Goal: Book appointment/travel/reservation

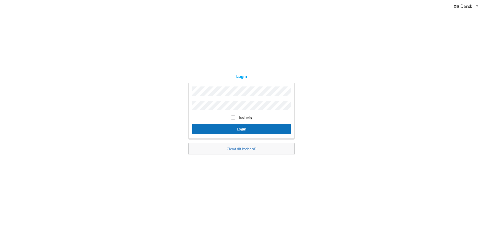
click at [231, 129] on button "Login" at bounding box center [241, 129] width 99 height 10
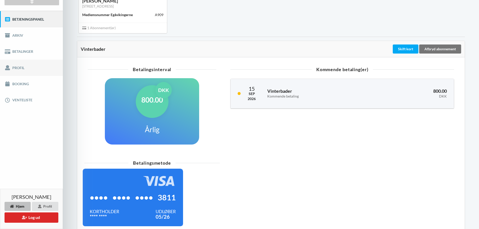
scroll to position [52, 0]
click at [16, 81] on link "Booking" at bounding box center [31, 84] width 63 height 16
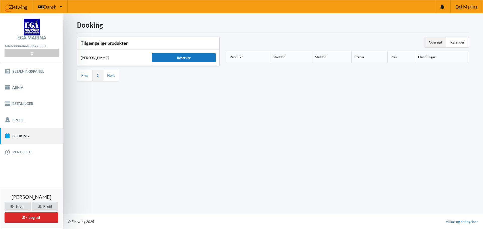
click at [167, 55] on div "Reserver" at bounding box center [184, 57] width 64 height 9
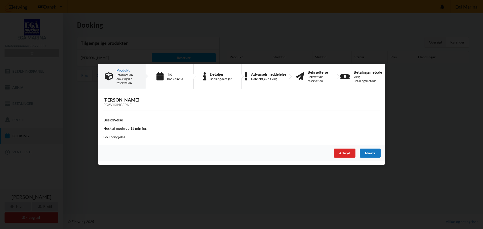
click at [373, 153] on div "Næste" at bounding box center [369, 153] width 21 height 9
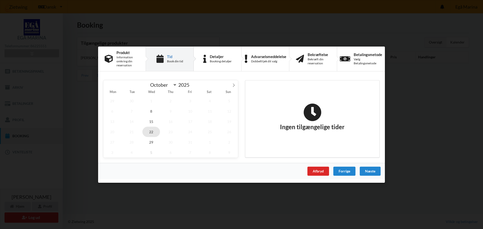
click at [149, 130] on span "22" at bounding box center [151, 131] width 18 height 10
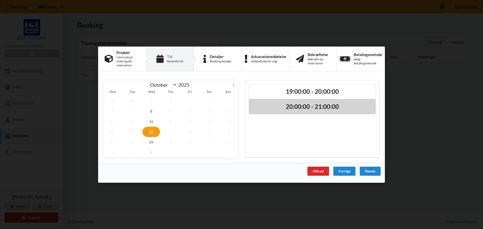
click at [310, 114] on div "20:00:00 - 21:00:00" at bounding box center [312, 106] width 126 height 15
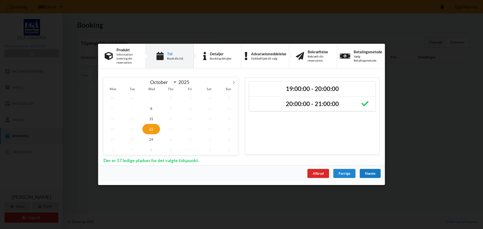
click at [364, 171] on div "Næste" at bounding box center [369, 173] width 21 height 9
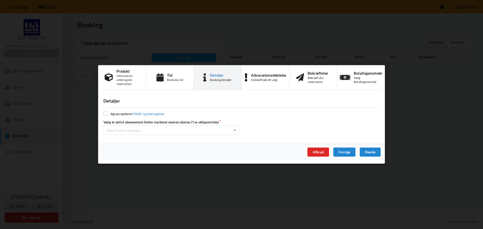
click at [107, 114] on input "checkbox" at bounding box center [105, 114] width 4 height 4
checkbox input "true"
click at [116, 130] on div "Select subscription(s)" at bounding box center [123, 130] width 33 height 4
click at [118, 139] on div "* Vinterbader" at bounding box center [172, 139] width 136 height 9
click at [367, 151] on div "Næste" at bounding box center [369, 152] width 21 height 9
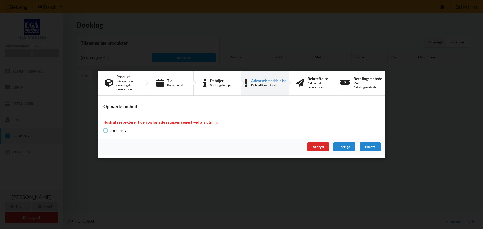
click at [104, 132] on input "checkbox" at bounding box center [105, 130] width 4 height 4
checkbox input "true"
click at [379, 145] on div "Næste" at bounding box center [369, 146] width 21 height 9
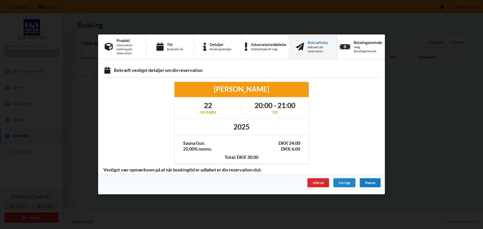
click at [371, 183] on div "Næste" at bounding box center [369, 182] width 21 height 9
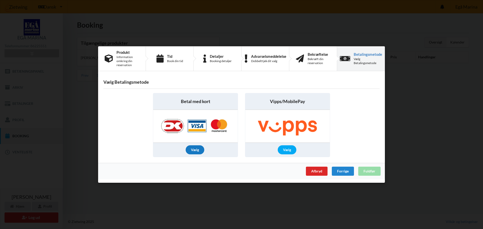
click at [191, 150] on div "Vælg" at bounding box center [194, 149] width 19 height 9
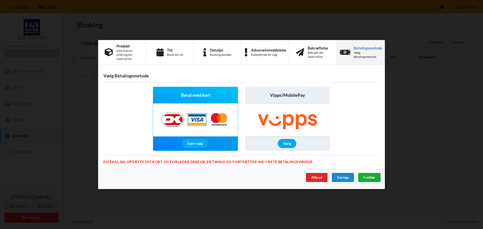
click at [370, 174] on div "Fuldfør" at bounding box center [369, 177] width 22 height 9
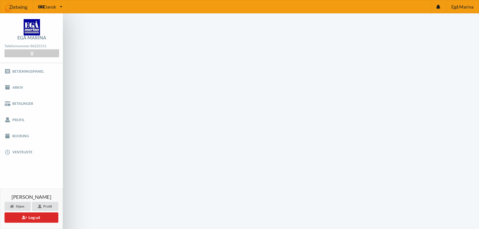
scroll to position [20, 0]
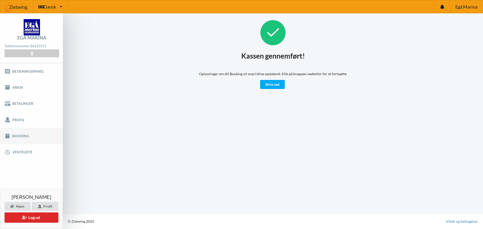
click at [11, 136] on link "Booking" at bounding box center [31, 136] width 63 height 16
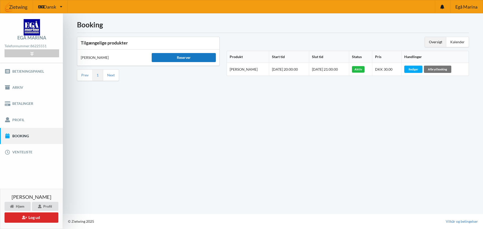
click at [189, 56] on div "Reserver" at bounding box center [184, 57] width 64 height 9
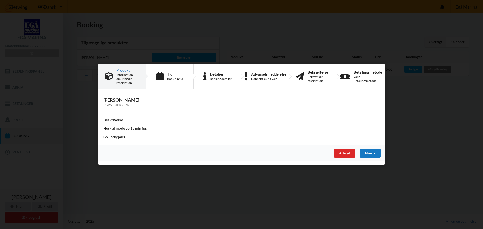
click at [374, 156] on div "Næste" at bounding box center [369, 153] width 21 height 9
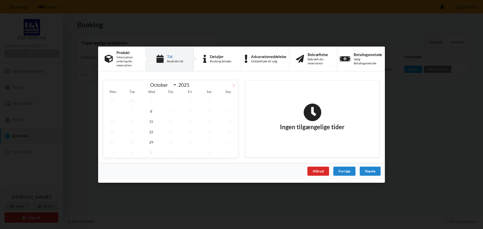
click at [234, 84] on icon at bounding box center [234, 85] width 4 height 4
select select "10"
click at [151, 113] on span "5" at bounding box center [151, 111] width 18 height 10
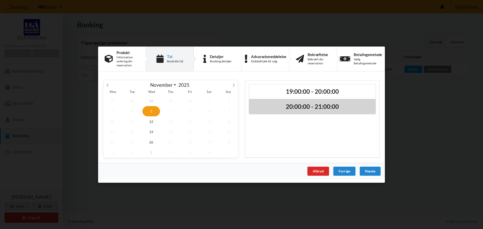
click at [286, 102] on div "20:00:00 - 21:00:00" at bounding box center [312, 106] width 126 height 15
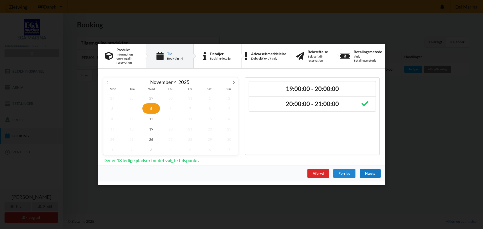
click at [365, 173] on div "Næste" at bounding box center [369, 173] width 21 height 9
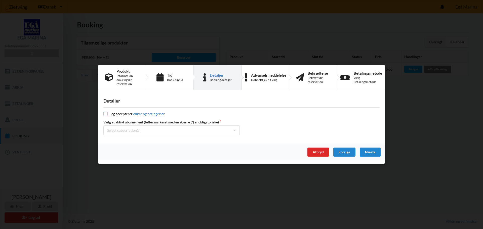
click at [105, 113] on input "checkbox" at bounding box center [105, 114] width 4 height 4
checkbox input "true"
click at [121, 128] on div "Select subscription(s)" at bounding box center [123, 130] width 33 height 4
click at [125, 139] on div "* Vinterbader" at bounding box center [172, 139] width 136 height 9
click at [371, 152] on div "Næste" at bounding box center [369, 152] width 21 height 9
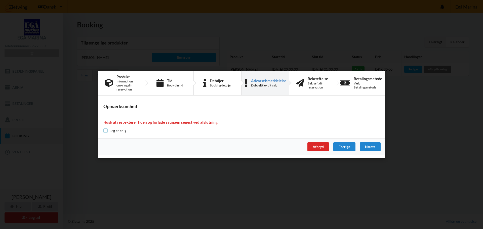
click at [107, 132] on input "checkbox" at bounding box center [105, 130] width 4 height 4
checkbox input "true"
click at [365, 143] on div "Næste" at bounding box center [369, 146] width 21 height 9
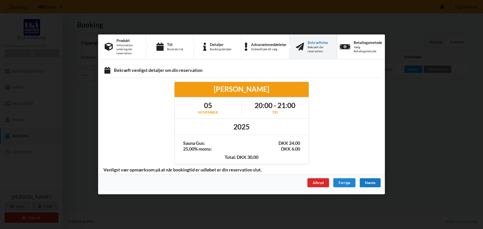
click at [365, 180] on div "Næste" at bounding box center [369, 182] width 21 height 9
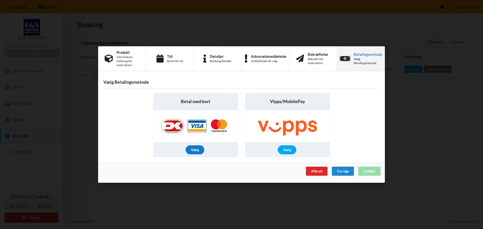
click at [197, 148] on div "Vælg" at bounding box center [194, 149] width 19 height 9
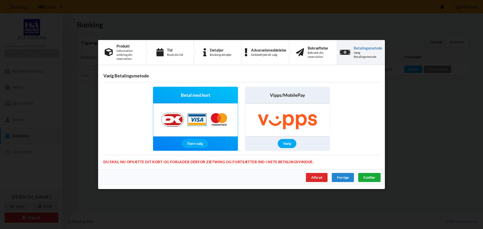
click at [370, 177] on span "Fuldfør" at bounding box center [369, 177] width 12 height 4
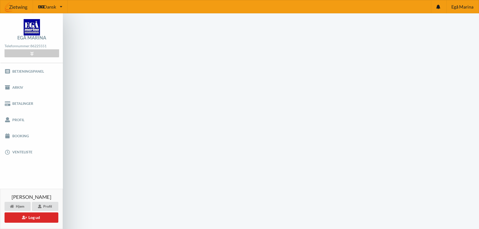
scroll to position [20, 0]
